Goal: Task Accomplishment & Management: Complete application form

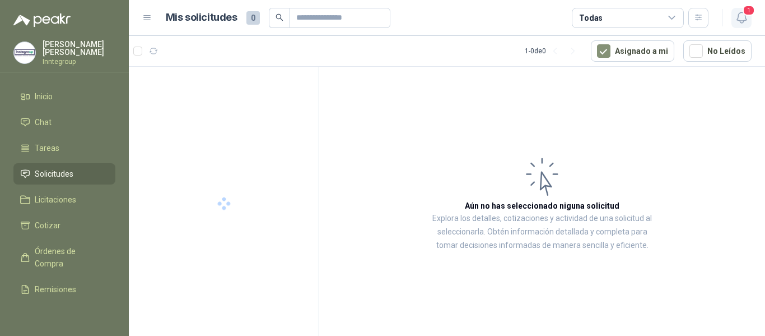
click at [739, 16] on icon "button" at bounding box center [742, 18] width 14 height 14
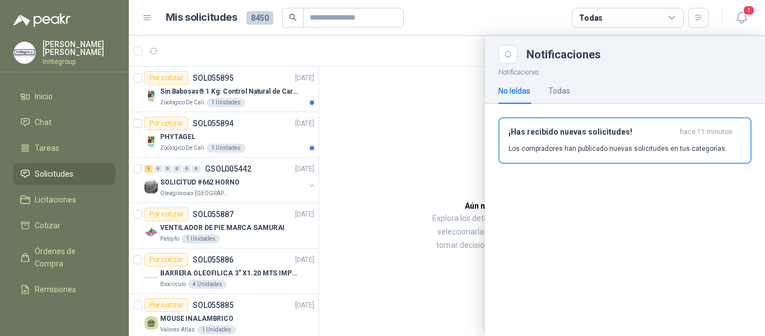
click at [546, 142] on div "¡Has recibido nuevas solicitudes! hace 11 minutos Los compradores han publicado…" at bounding box center [625, 140] width 233 height 26
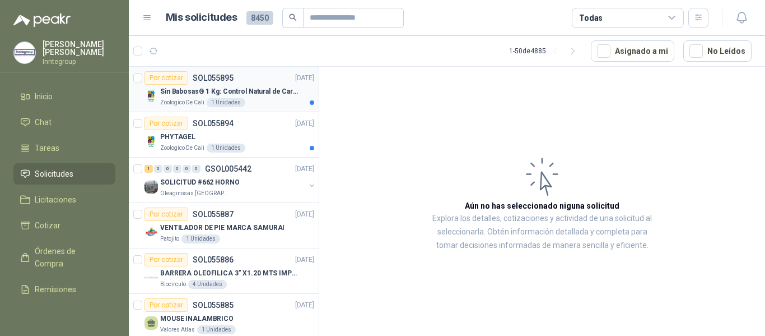
click at [251, 85] on div "Por cotizar SOL055895 [DATE] Sin Babosas® 1 Kg: Control Natural de Caracoles y …" at bounding box center [230, 89] width 170 height 36
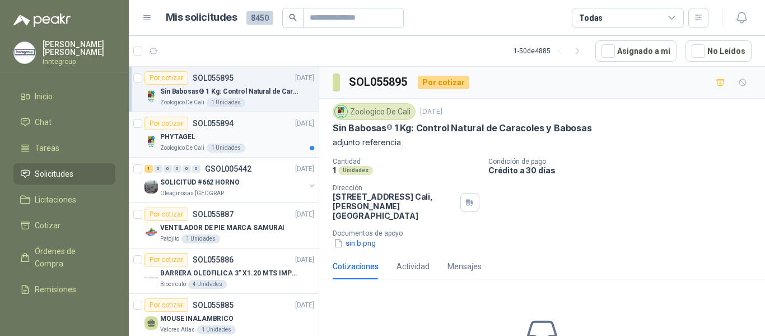
click at [240, 129] on div "Por cotizar SOL055894 [DATE]" at bounding box center [230, 123] width 170 height 13
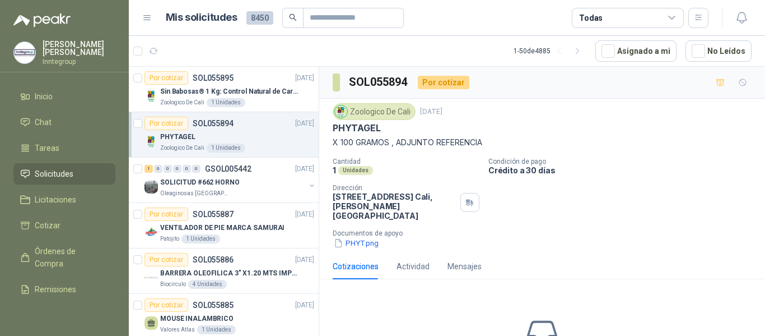
scroll to position [56, 0]
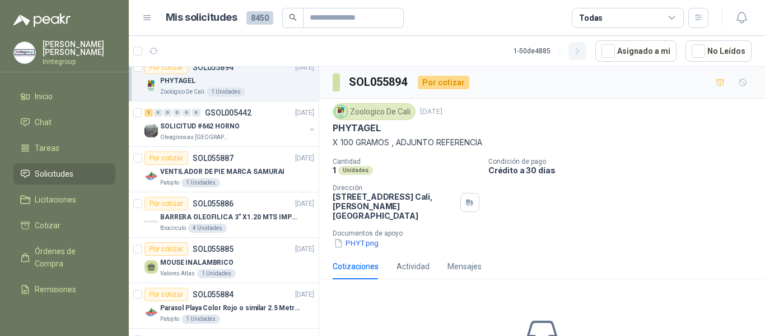
click at [583, 55] on icon "button" at bounding box center [578, 52] width 10 height 10
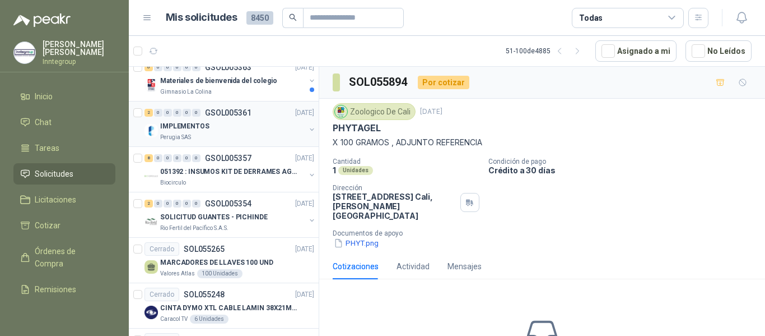
scroll to position [0, 0]
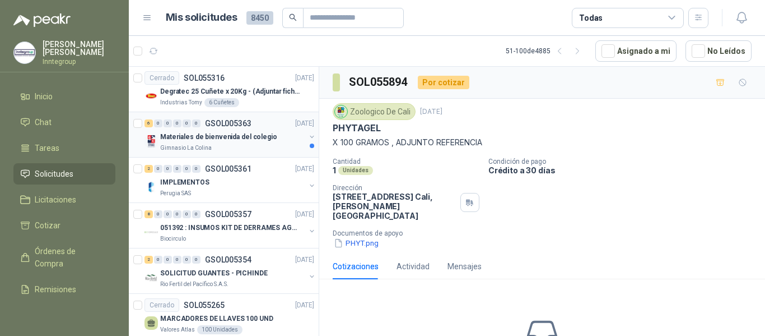
click at [244, 124] on p "GSOL005363" at bounding box center [228, 123] width 47 height 8
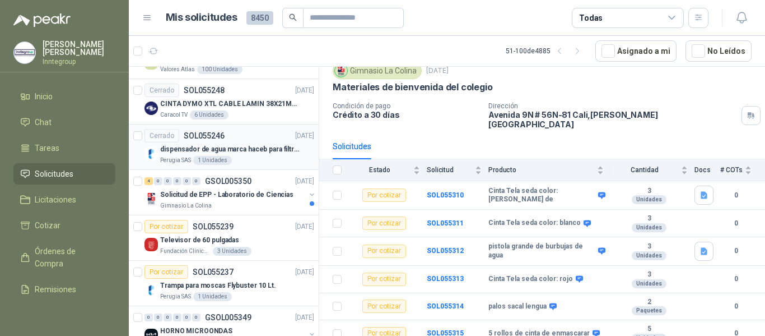
scroll to position [280, 0]
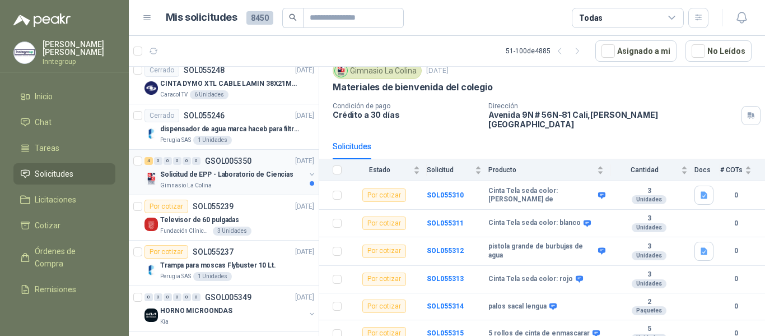
click at [221, 176] on p "Solicitud de EPP - Laboratorio de Ciencias" at bounding box center [226, 174] width 133 height 11
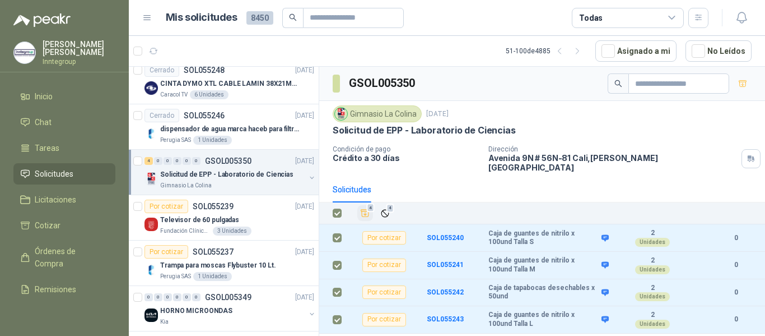
click at [365, 208] on icon "Añadir" at bounding box center [365, 213] width 10 height 10
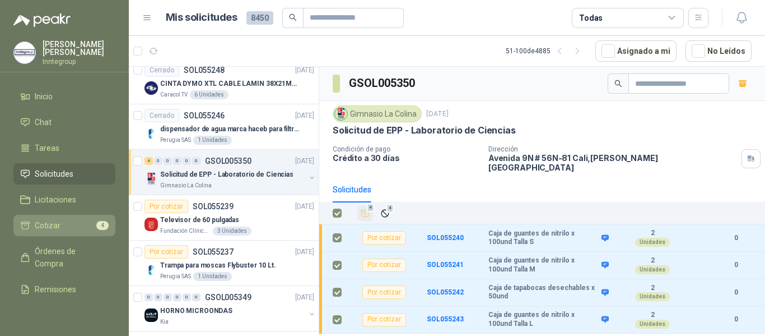
click at [52, 227] on span "Cotizar" at bounding box center [48, 225] width 26 height 12
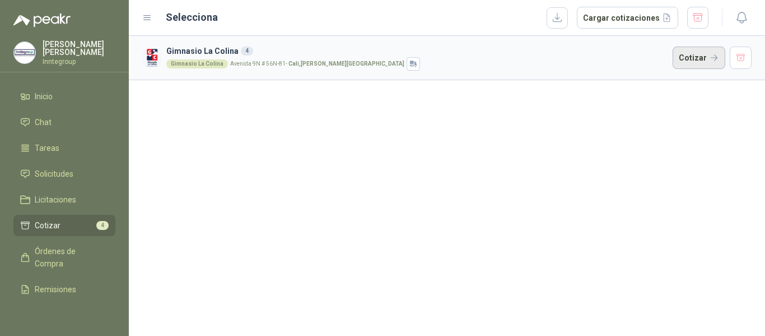
click at [696, 54] on button "Cotizar" at bounding box center [699, 58] width 53 height 22
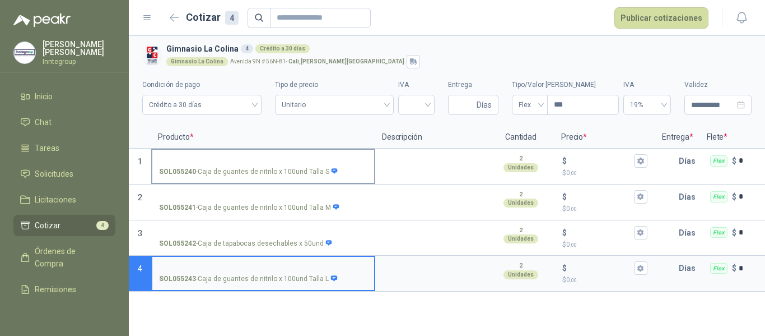
click at [278, 150] on label "SOL055240 - Caja de guantes de nitrilo x 100und Talla S" at bounding box center [263, 166] width 222 height 32
click at [278, 157] on input "SOL055240 - Caja de guantes de nitrilo x 100und Talla S" at bounding box center [263, 161] width 208 height 8
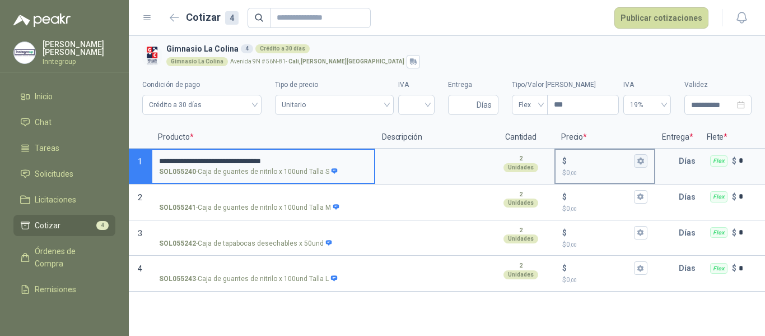
click at [641, 164] on icon "button" at bounding box center [641, 160] width 6 height 7
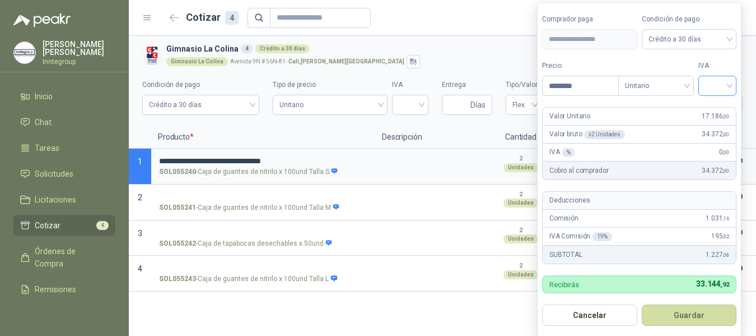
type input "********"
click at [722, 88] on input "search" at bounding box center [717, 84] width 25 height 17
click at [726, 109] on div "19%" at bounding box center [720, 109] width 21 height 12
click at [714, 314] on button "Guardar" at bounding box center [691, 314] width 96 height 21
type input "******"
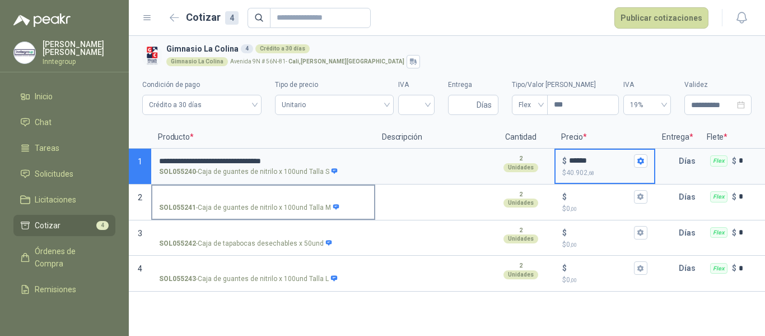
click at [316, 196] on input "SOL055241 - Caja de guantes de nitrilo x 100und Talla M" at bounding box center [263, 197] width 208 height 8
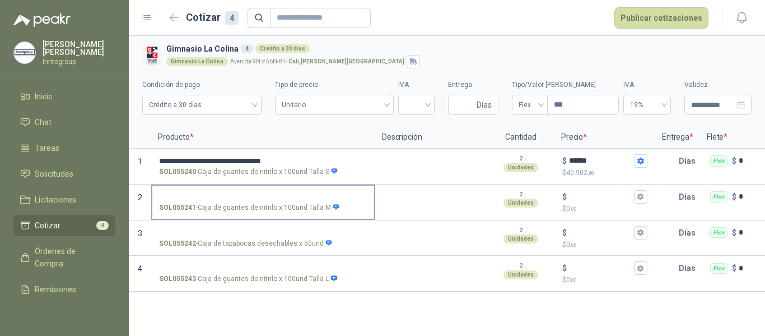
click at [274, 196] on input "SOL055241 - Caja de guantes de nitrilo x 100und Talla M" at bounding box center [263, 197] width 208 height 8
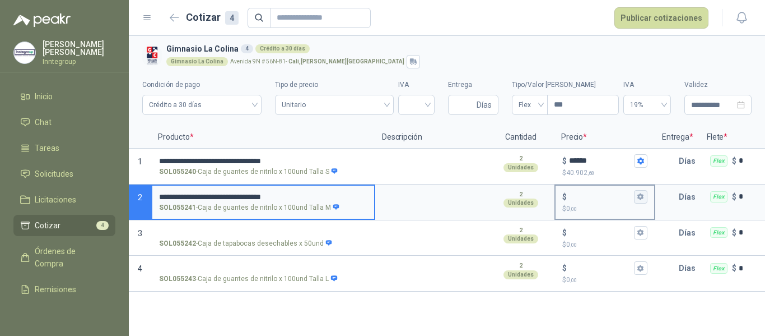
click at [644, 197] on icon "button" at bounding box center [640, 196] width 7 height 7
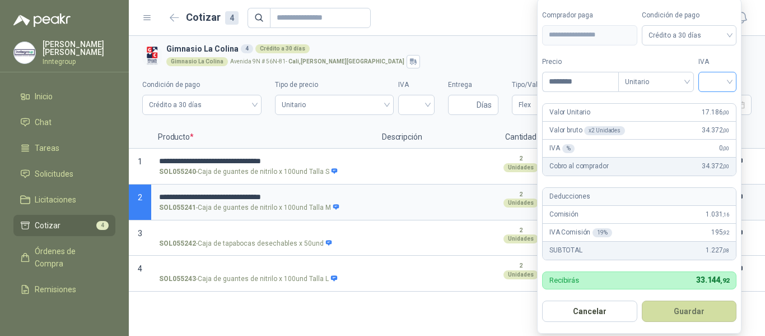
type input "********"
click at [714, 82] on input "search" at bounding box center [717, 80] width 25 height 17
click at [719, 100] on div "19%" at bounding box center [720, 105] width 21 height 12
click at [697, 319] on button "Guardar" at bounding box center [691, 310] width 96 height 21
type input "******"
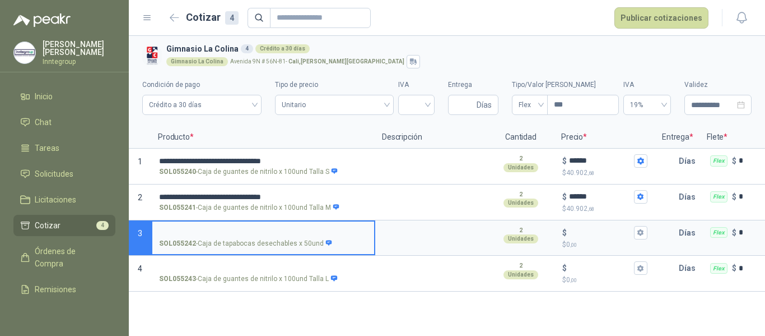
click at [280, 229] on input "SOL055242 - Caja de tapabocas desechables x 50und" at bounding box center [263, 233] width 208 height 8
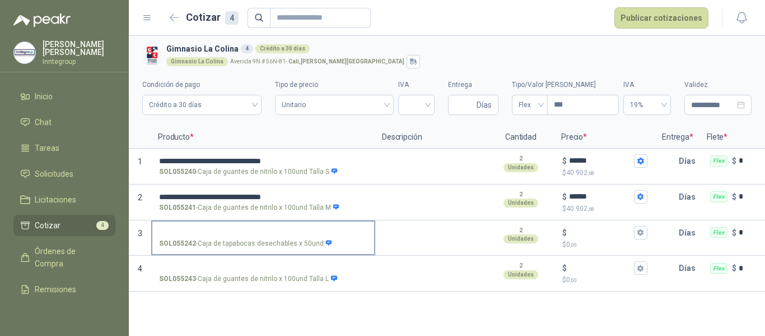
click at [205, 229] on input "SOL055242 - Caja de tapabocas desechables x 50und" at bounding box center [263, 233] width 208 height 8
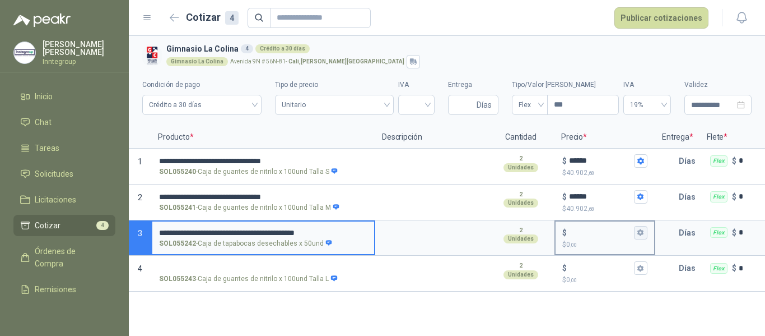
click at [639, 233] on icon "button" at bounding box center [641, 232] width 6 height 7
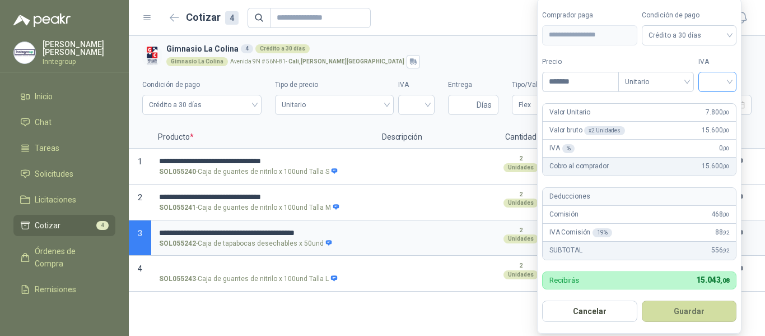
type input "*******"
click at [728, 80] on input "search" at bounding box center [717, 80] width 25 height 17
click at [715, 104] on div "19%" at bounding box center [720, 105] width 21 height 12
click at [689, 311] on button "Guardar" at bounding box center [691, 310] width 96 height 21
type input "*****"
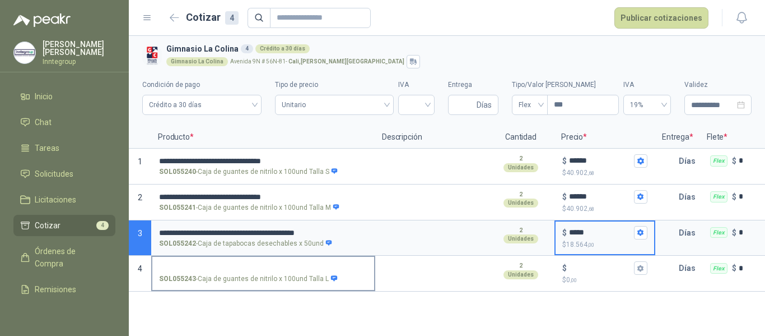
click at [305, 264] on input "SOL055243 - Caja de guantes de nitrilo x 100und Talla L" at bounding box center [263, 268] width 208 height 8
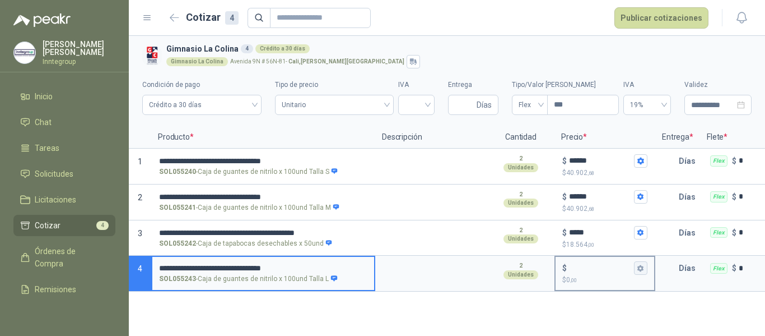
click at [644, 269] on icon "button" at bounding box center [640, 267] width 7 height 7
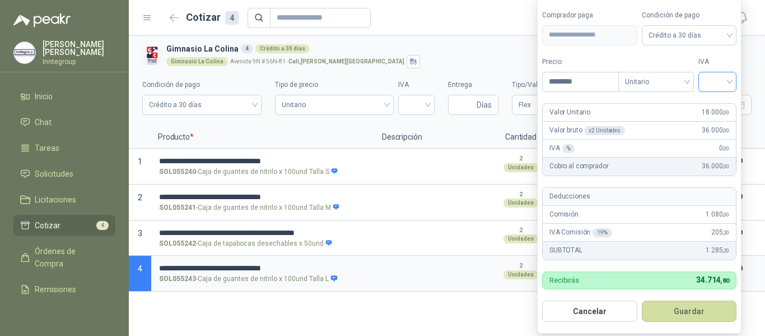
type input "********"
click at [720, 83] on input "search" at bounding box center [717, 80] width 25 height 17
click at [720, 102] on div "19%" at bounding box center [720, 105] width 21 height 12
click at [716, 309] on button "Guardar" at bounding box center [691, 310] width 96 height 21
type input "******"
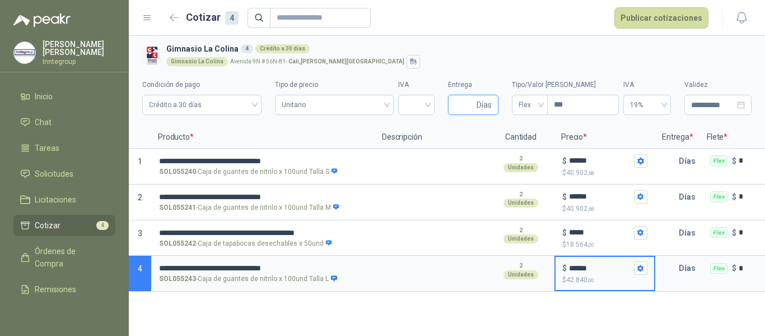
click at [469, 103] on input "Entrega" at bounding box center [465, 104] width 20 height 19
type input "*"
click at [578, 106] on input "***" at bounding box center [583, 104] width 71 height 19
type input "***"
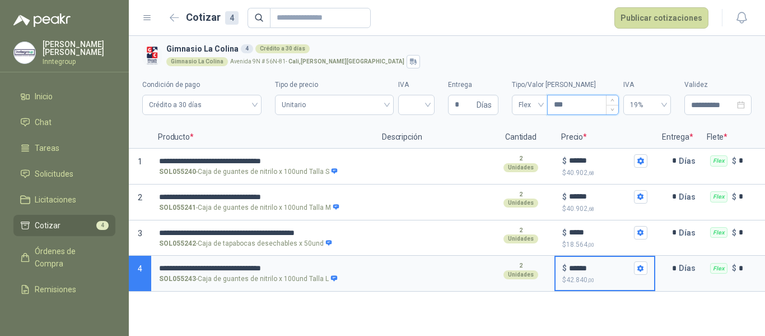
type input "****"
type input "*****"
type input "*******"
type input "********"
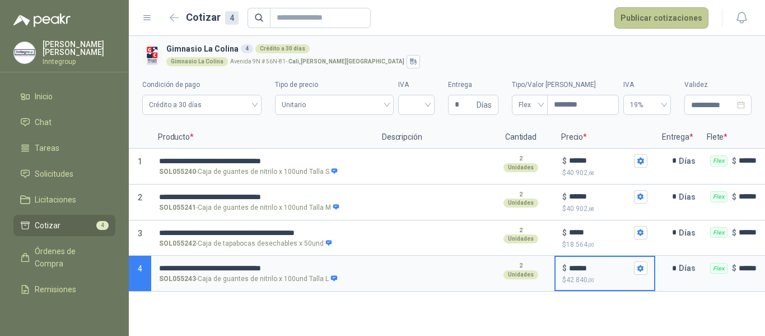
click at [670, 21] on button "Publicar cotizaciones" at bounding box center [662, 17] width 94 height 21
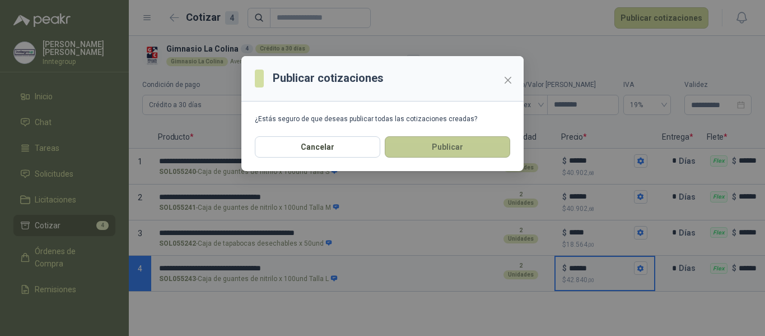
click at [458, 141] on button "Publicar" at bounding box center [447, 146] width 125 height 21
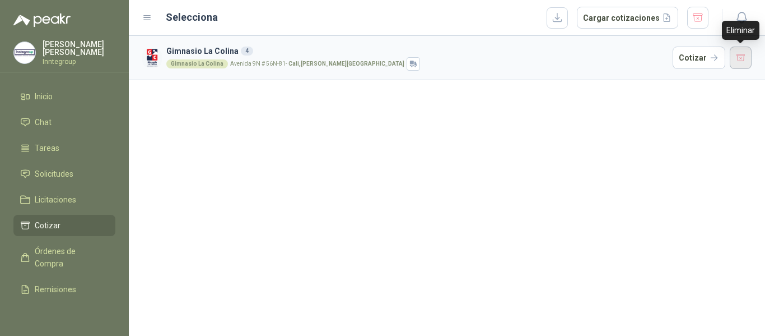
click at [743, 57] on button "button" at bounding box center [741, 58] width 22 height 22
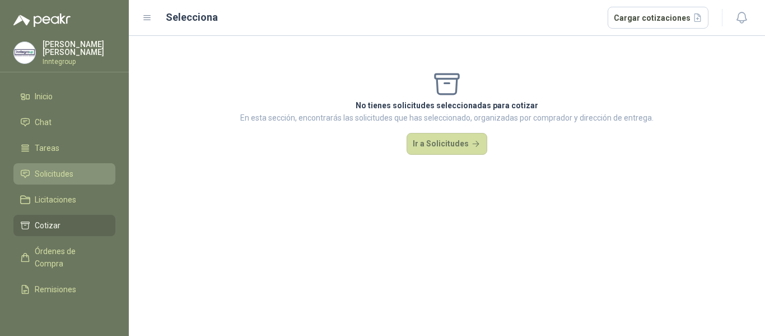
click at [57, 172] on span "Solicitudes" at bounding box center [54, 174] width 39 height 12
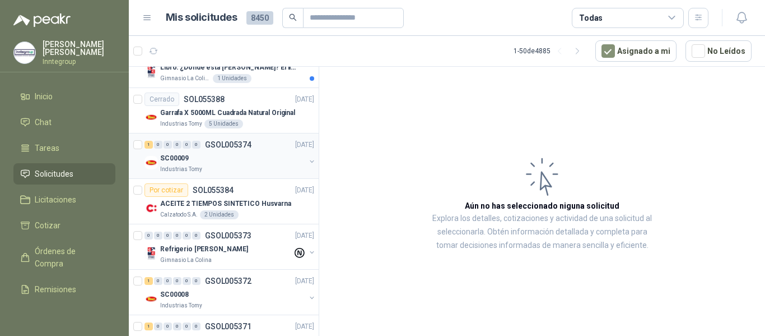
scroll to position [1233, 0]
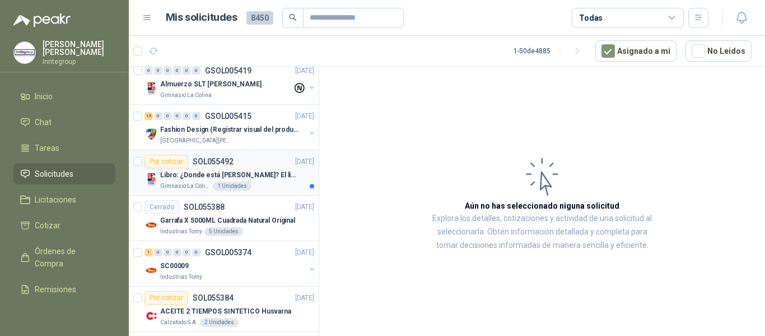
click at [257, 178] on p "Libro: ¿Donde está [PERSON_NAME]? El libro mágico. Autor: [PERSON_NAME]" at bounding box center [230, 175] width 140 height 11
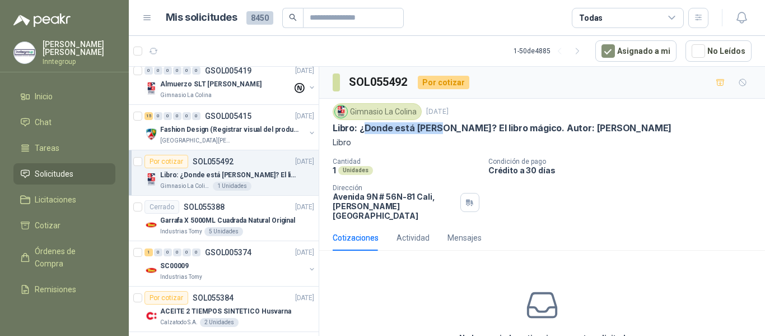
drag, startPoint x: 364, startPoint y: 128, endPoint x: 439, endPoint y: 127, distance: 75.1
click at [439, 127] on p "Libro: ¿Donde está [PERSON_NAME]? El libro mágico. Autor: [PERSON_NAME]" at bounding box center [502, 128] width 339 height 12
copy p "Donde está [PERSON_NAME]"
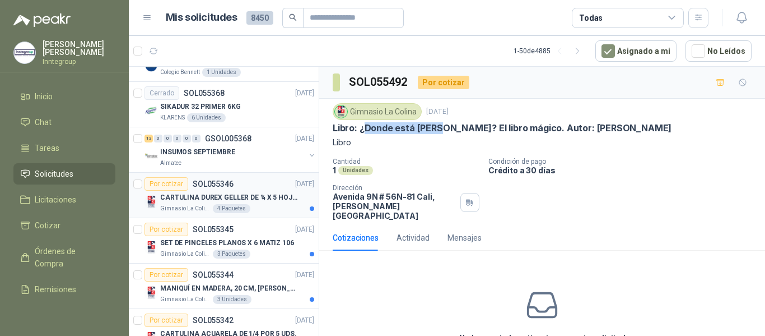
scroll to position [1737, 0]
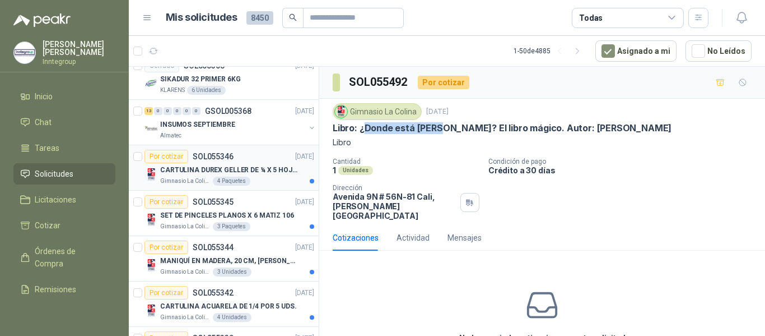
click at [263, 171] on p "CARTULINA DUREX GELLER DE ¼ X 5 HOJAS" at bounding box center [230, 170] width 140 height 11
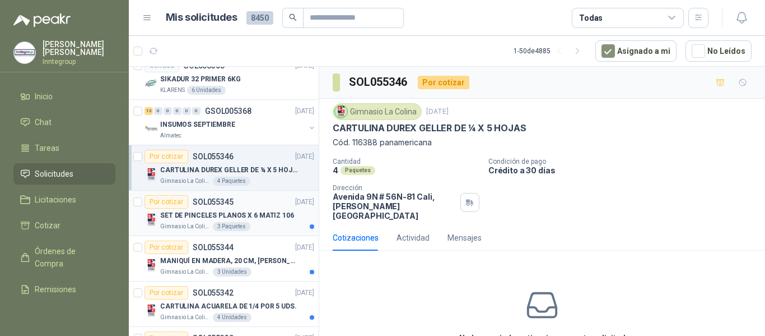
click at [224, 221] on div "SET DE PINCELES PLANOS X 6 MATIZ 106" at bounding box center [237, 214] width 154 height 13
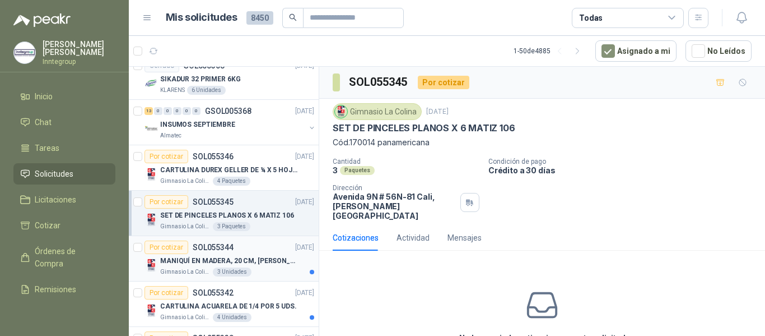
click at [226, 257] on p "MANIQUÍ EN MADERA, 20 CM, [PERSON_NAME]" at bounding box center [230, 260] width 140 height 11
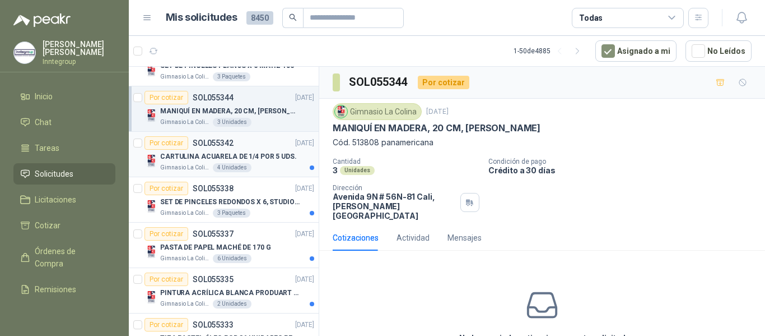
scroll to position [1905, 0]
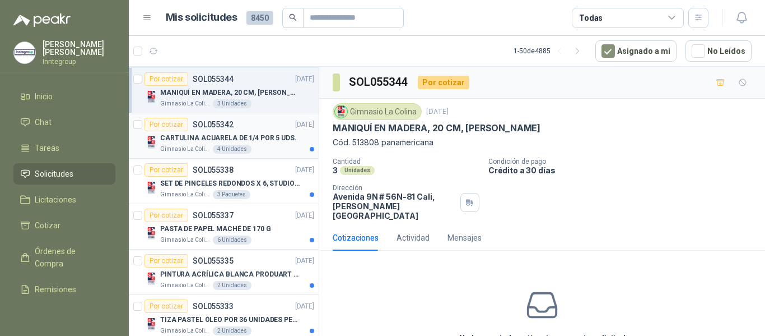
click at [276, 152] on div "Gimnasio La Colina 4 Unidades" at bounding box center [237, 149] width 154 height 9
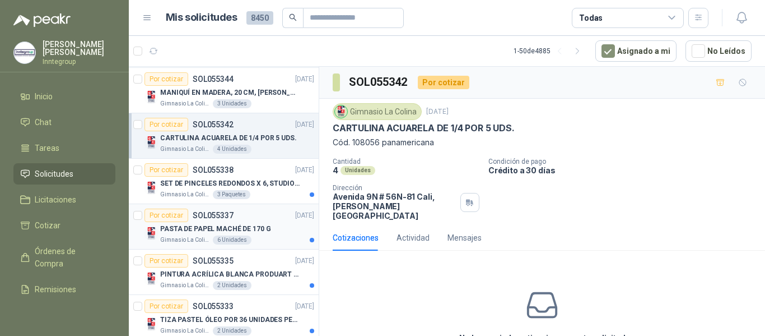
click at [281, 234] on div "PASTA DE PAPEL MACHÉ DE 170 G" at bounding box center [237, 228] width 154 height 13
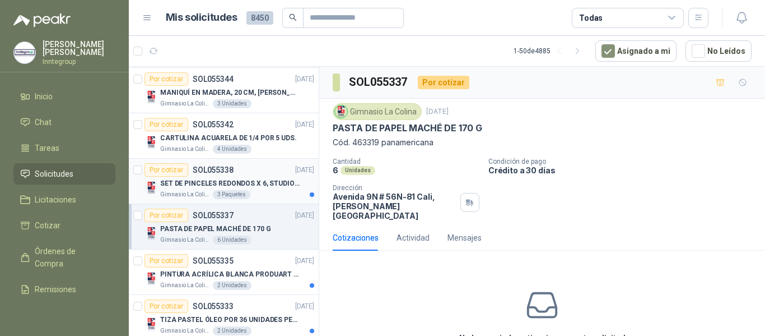
click at [269, 194] on div "Gimnasio La Colina 3 Paquetes" at bounding box center [237, 194] width 154 height 9
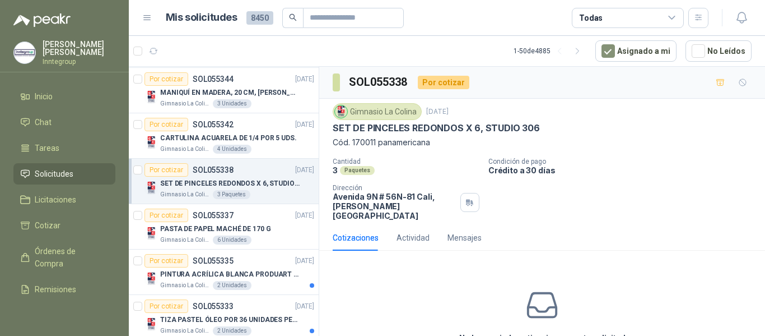
scroll to position [1961, 0]
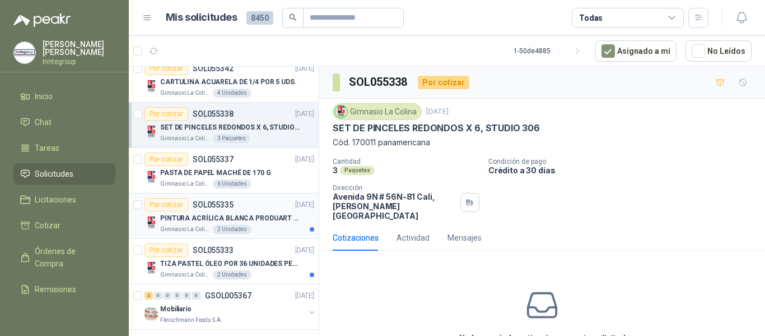
click at [271, 226] on div "Gimnasio La Colina 2 Unidades" at bounding box center [237, 229] width 154 height 9
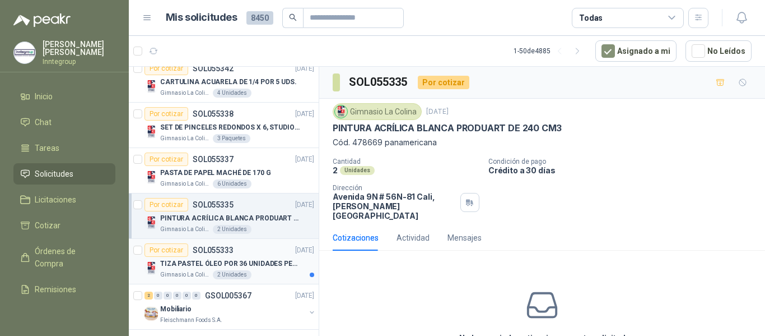
click at [240, 266] on p "TIZA PASTEL ÓLEO POR 36 UNIDADES PENTEL" at bounding box center [230, 263] width 140 height 11
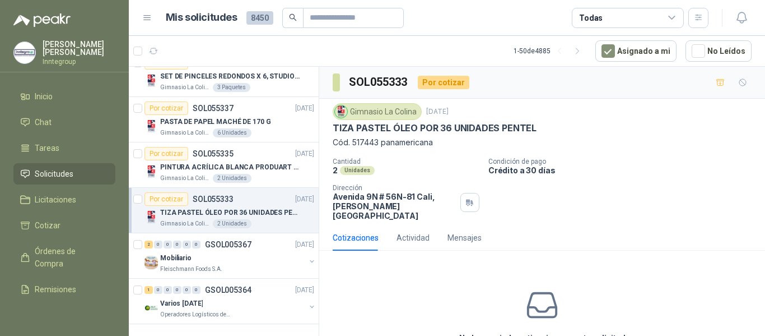
scroll to position [2021, 0]
click at [578, 50] on button "button" at bounding box center [578, 51] width 18 height 18
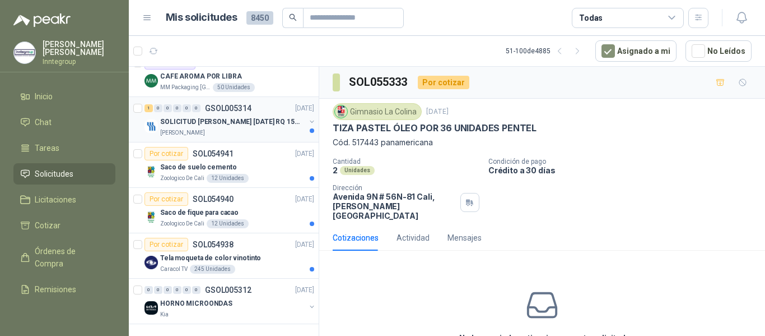
click at [206, 117] on p "SOLICITUD [PERSON_NAME] [DATE] RQ 15250" at bounding box center [230, 122] width 140 height 11
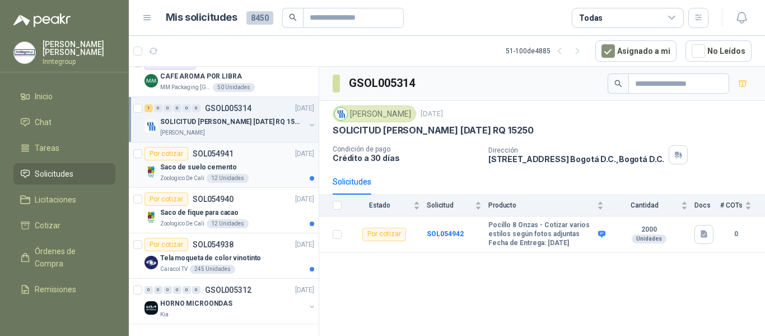
click at [268, 160] on div "Saco de suelo cemento" at bounding box center [237, 166] width 154 height 13
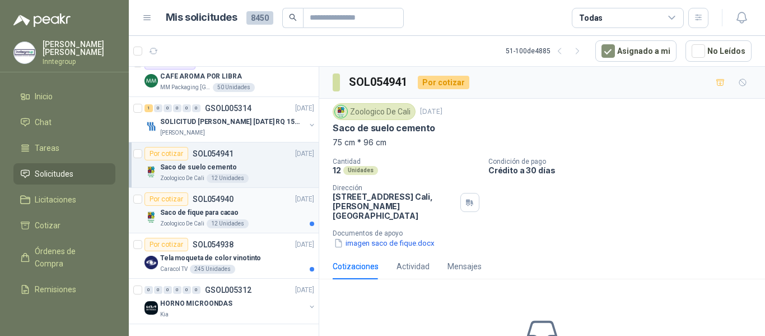
click at [260, 206] on div "Saco de fique para cacao" at bounding box center [237, 212] width 154 height 13
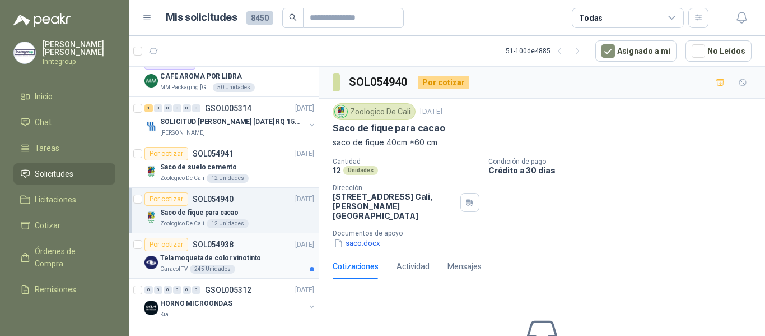
click at [266, 251] on div "Tela moqueta de color vinotinto" at bounding box center [237, 257] width 154 height 13
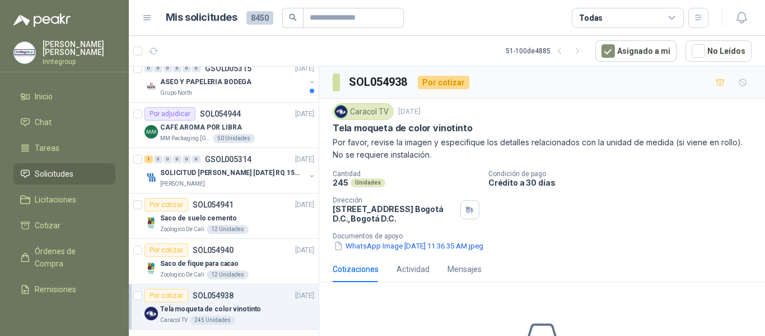
scroll to position [1853, 0]
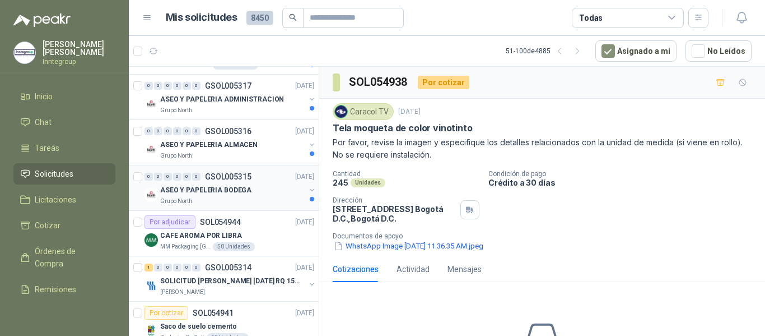
click at [262, 198] on div "Grupo North" at bounding box center [232, 201] width 145 height 9
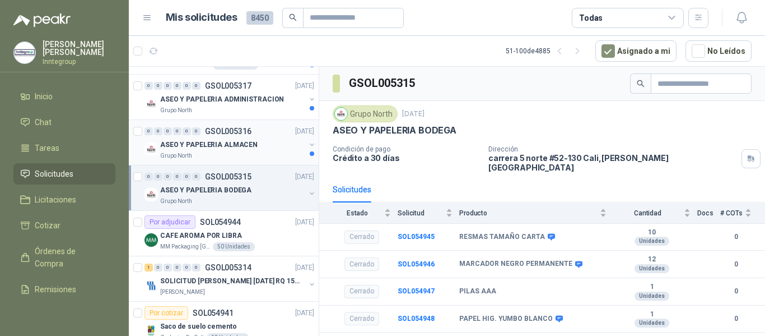
click at [262, 154] on div "Grupo North" at bounding box center [232, 155] width 145 height 9
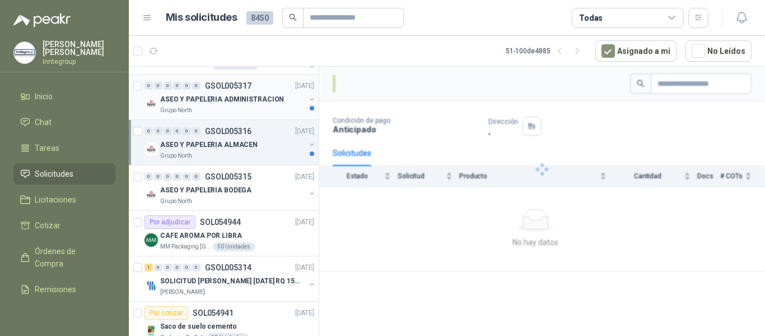
click at [267, 109] on div "Grupo North" at bounding box center [232, 110] width 145 height 9
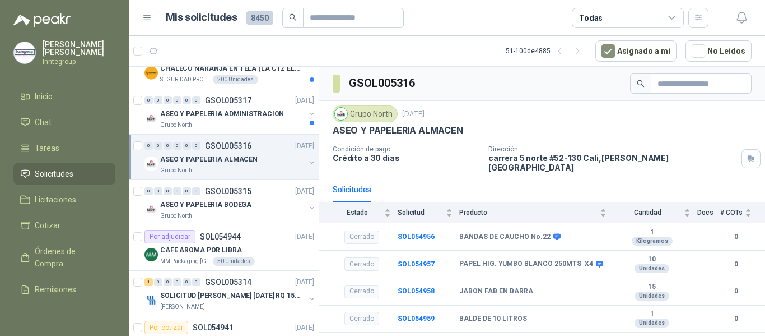
scroll to position [1741, 0]
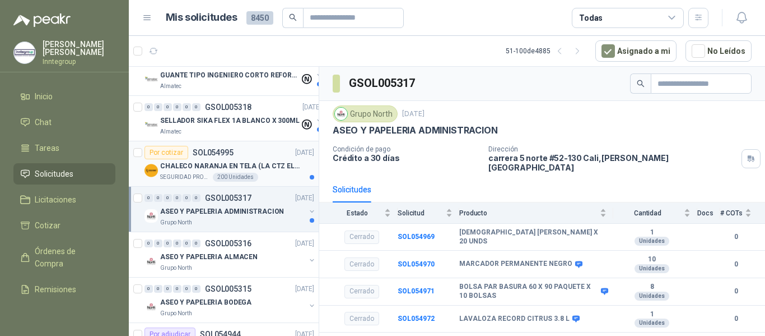
click at [271, 174] on div "SEGURIDAD PROVISER LTDA 200 Unidades" at bounding box center [237, 177] width 154 height 9
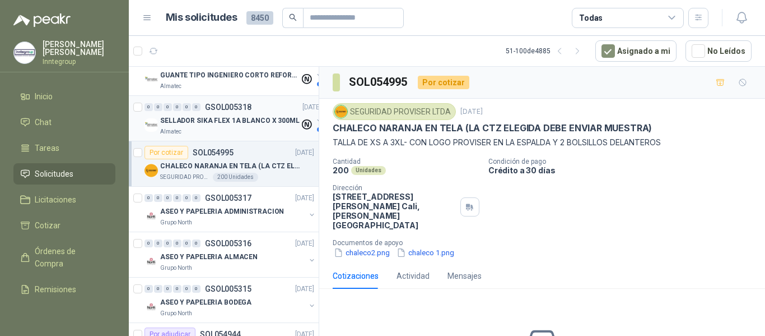
click at [257, 133] on div "Almatec" at bounding box center [230, 131] width 140 height 9
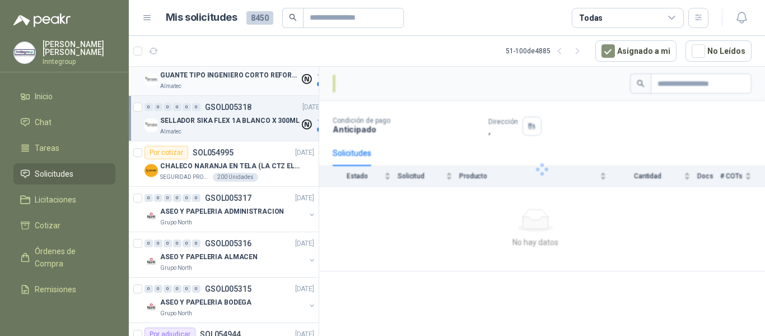
click at [257, 84] on div "Almatec" at bounding box center [230, 86] width 140 height 9
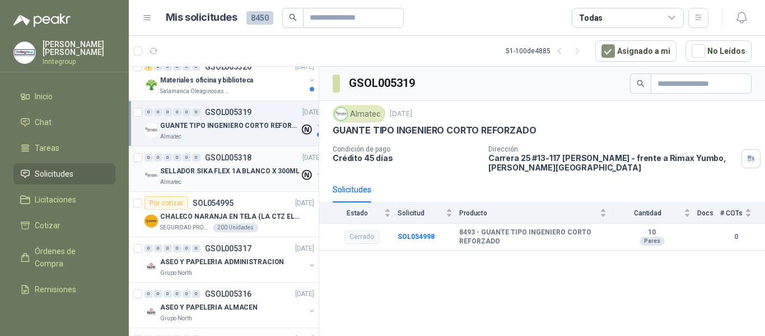
scroll to position [1573, 0]
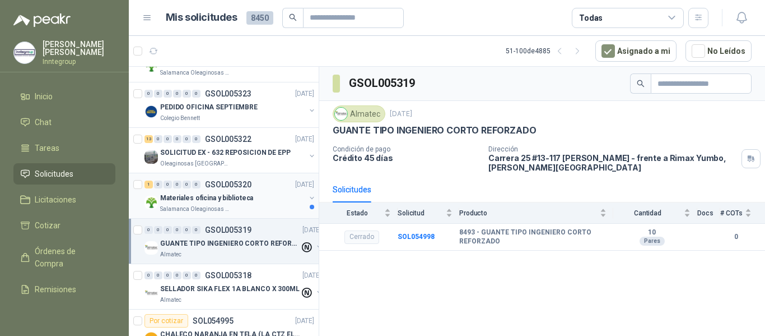
click at [263, 200] on div "Materiales oficina y biblioteca" at bounding box center [232, 197] width 145 height 13
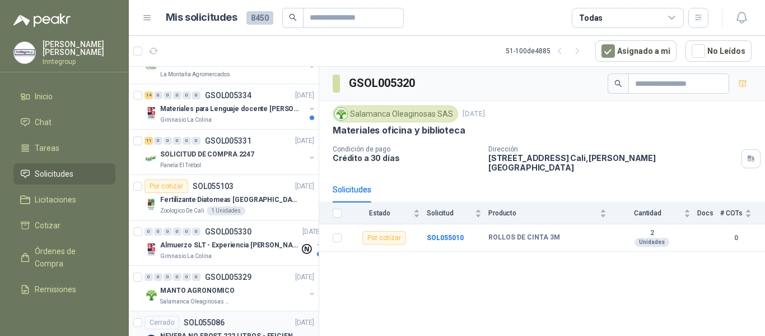
scroll to position [1124, 0]
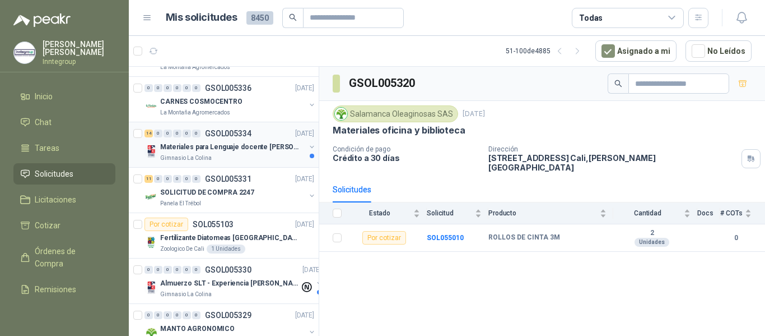
click at [236, 141] on div "Materiales para Lenguaje docente [PERSON_NAME]" at bounding box center [232, 146] width 145 height 13
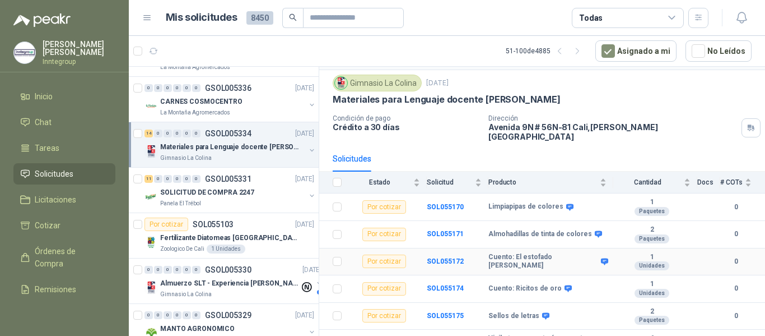
scroll to position [56, 0]
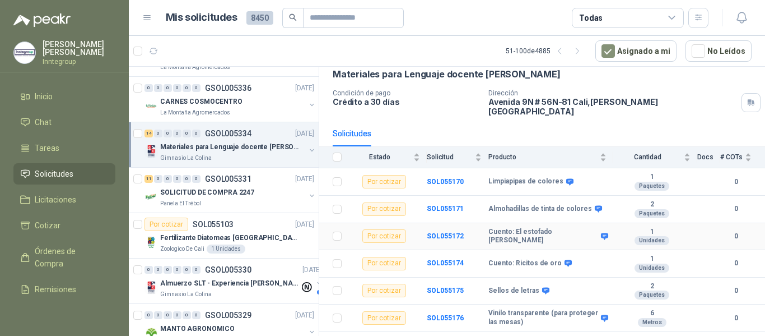
click at [508, 229] on b "Cuento: El estofado [PERSON_NAME]" at bounding box center [544, 235] width 110 height 17
drag, startPoint x: 513, startPoint y: 226, endPoint x: 572, endPoint y: 220, distance: 59.1
click at [572, 223] on td "Cuento: El estofado [PERSON_NAME]" at bounding box center [551, 236] width 125 height 27
copy b "El estofado [PERSON_NAME]"
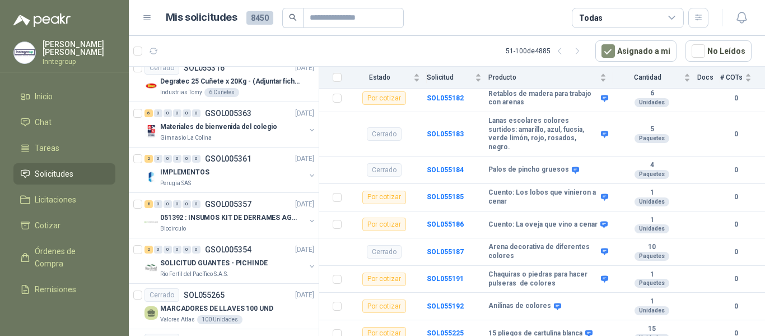
scroll to position [0, 0]
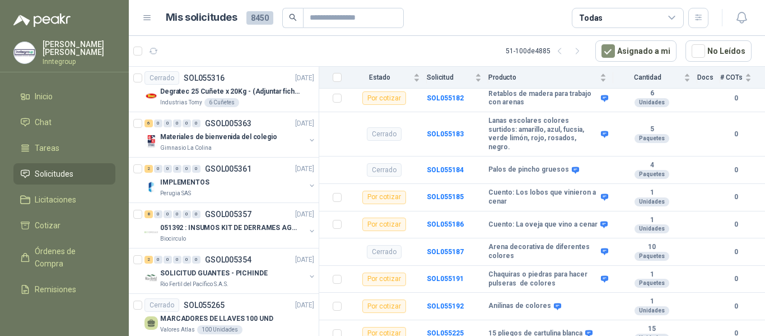
click at [61, 170] on span "Solicitudes" at bounding box center [54, 174] width 39 height 12
